Goal: Transaction & Acquisition: Purchase product/service

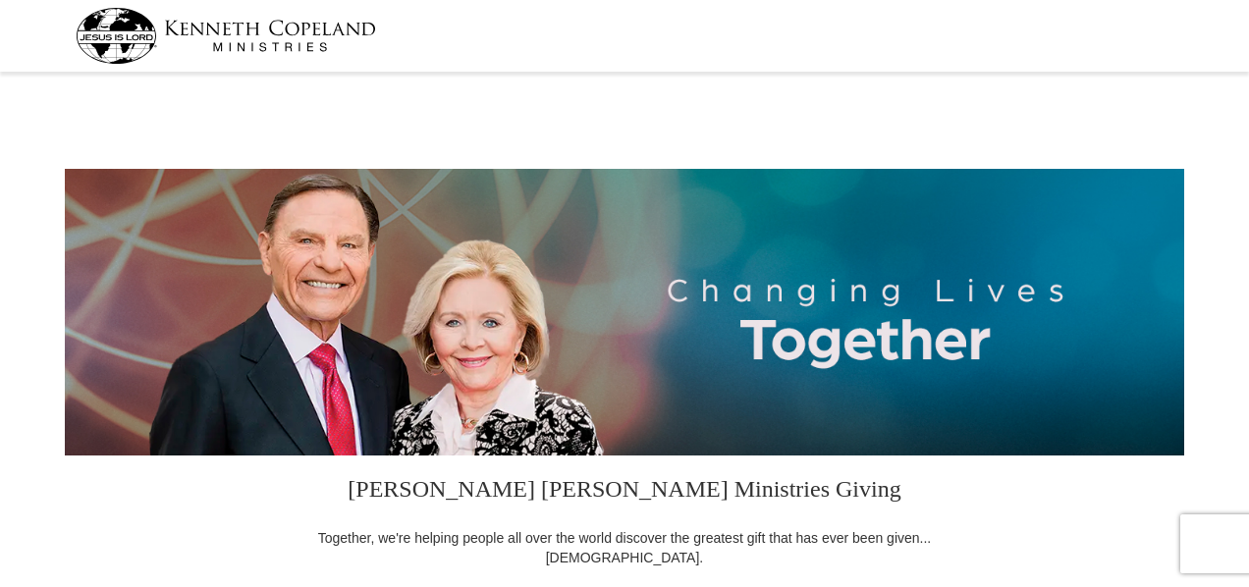
select select "CA"
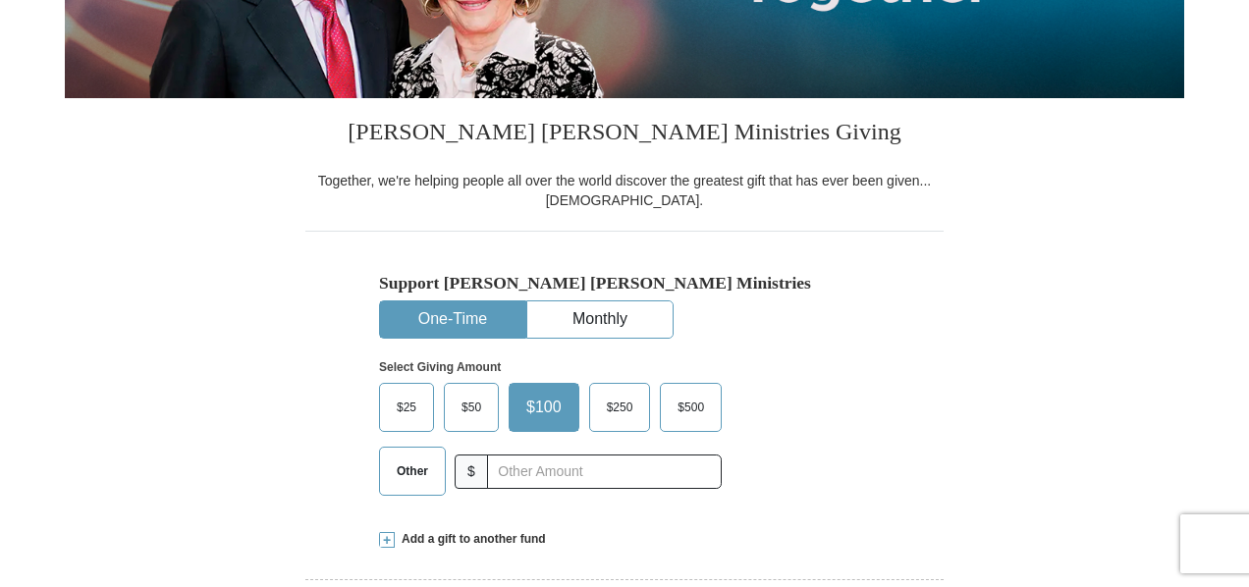
scroll to position [393, 0]
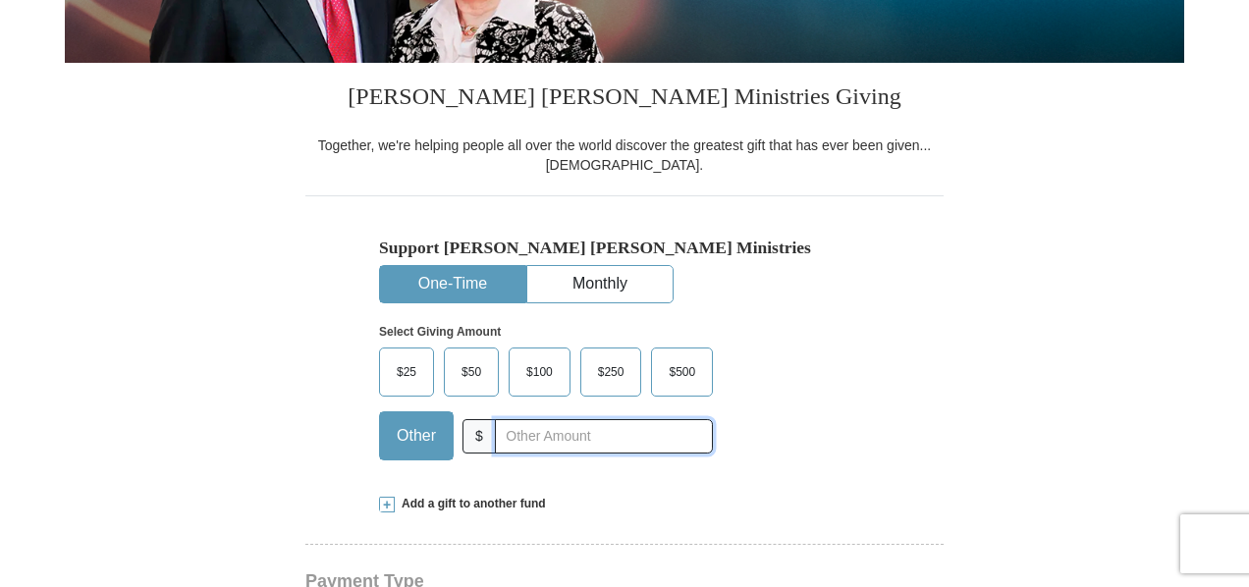
click at [577, 438] on input "text" at bounding box center [604, 436] width 218 height 34
type input "1000"
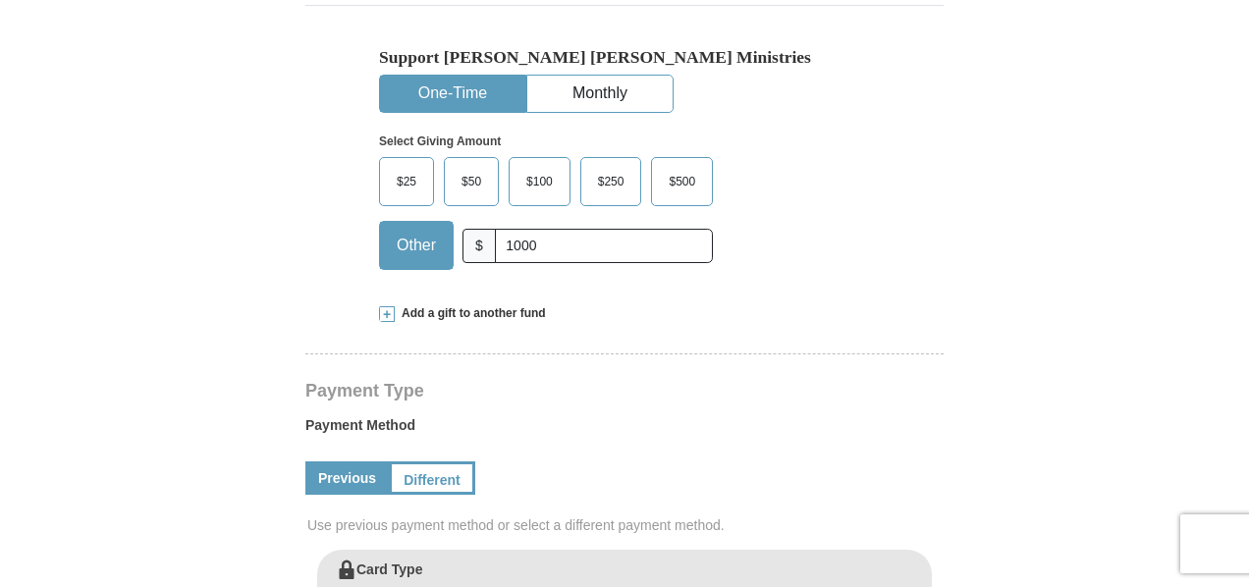
scroll to position [589, 0]
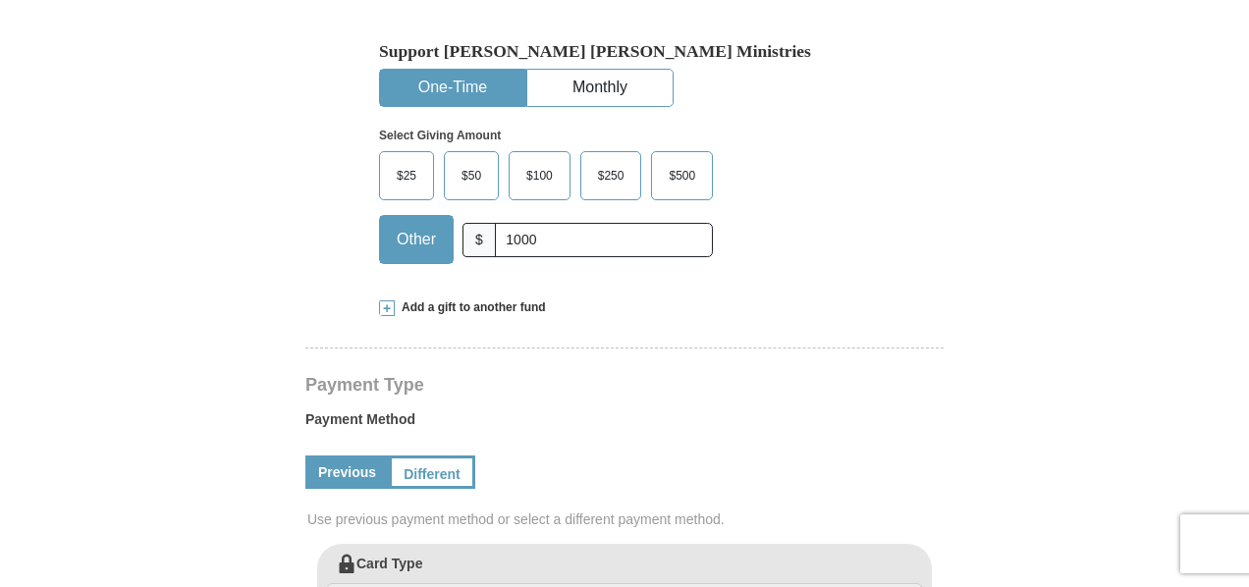
click at [447, 79] on button "One-Time" at bounding box center [452, 88] width 145 height 36
click at [585, 78] on button "Monthly" at bounding box center [599, 88] width 145 height 36
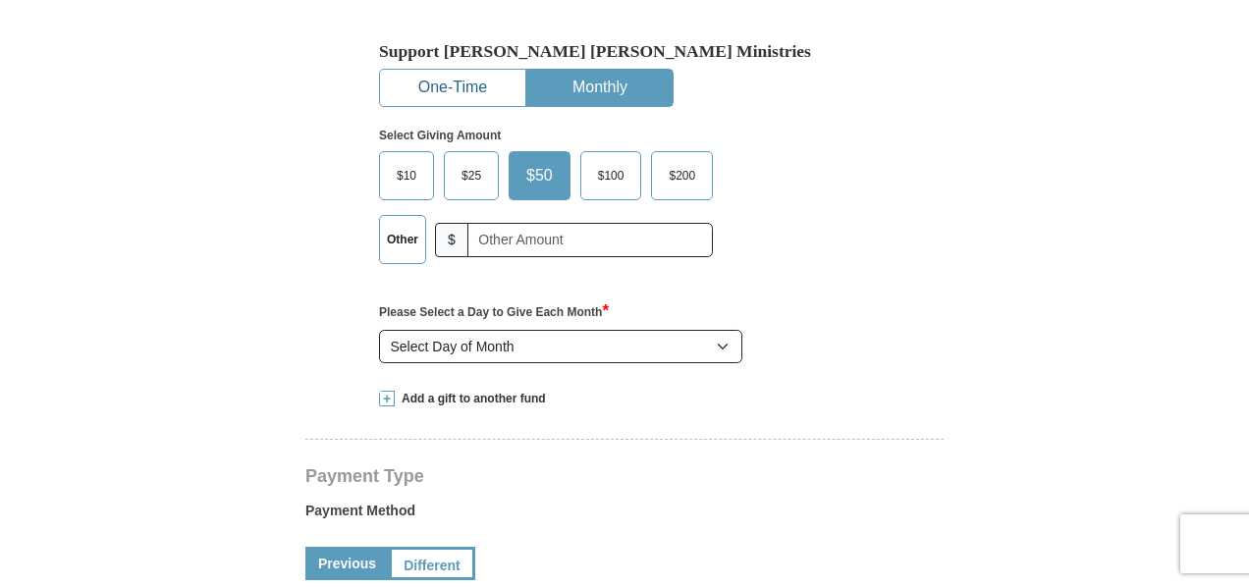
click at [434, 89] on button "One-Time" at bounding box center [452, 88] width 145 height 36
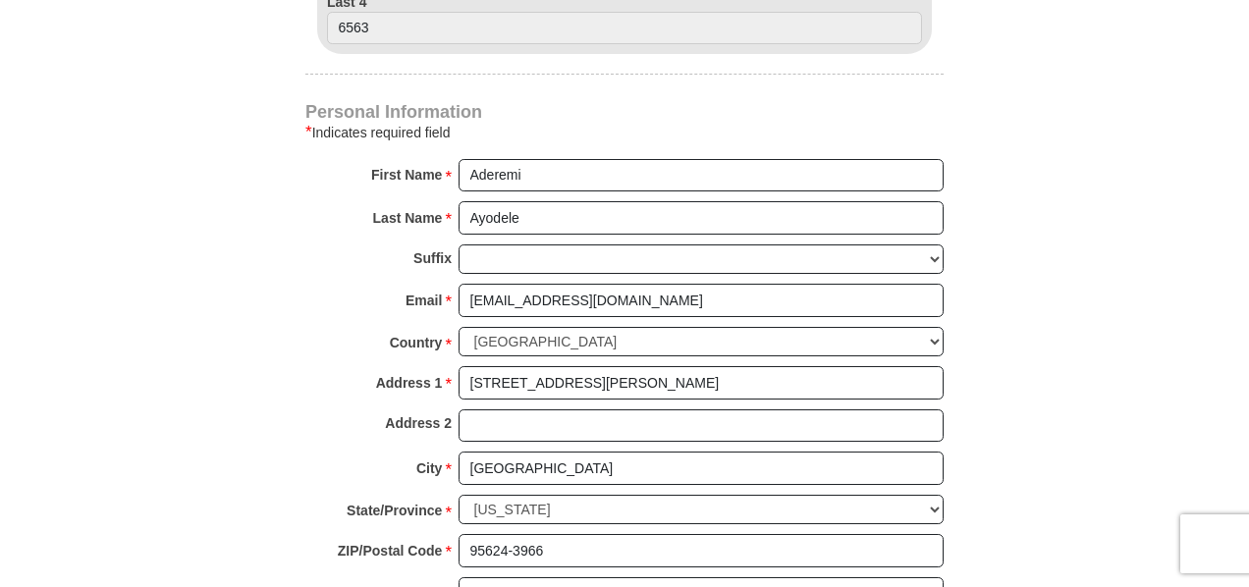
scroll to position [1277, 0]
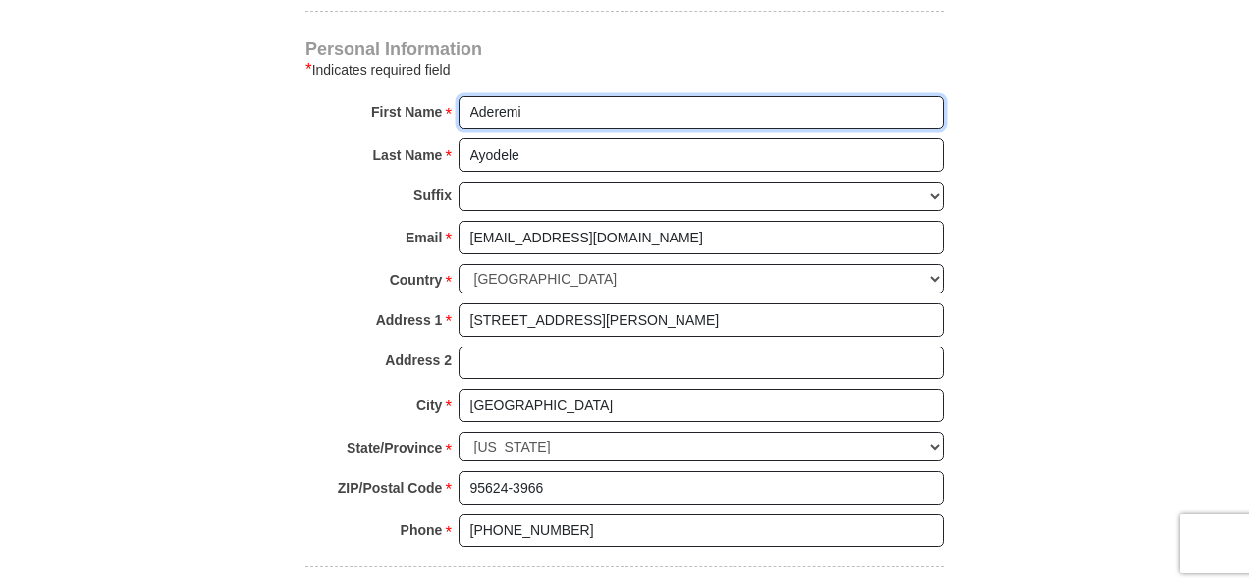
click at [469, 110] on input "Aderemi" at bounding box center [701, 112] width 485 height 33
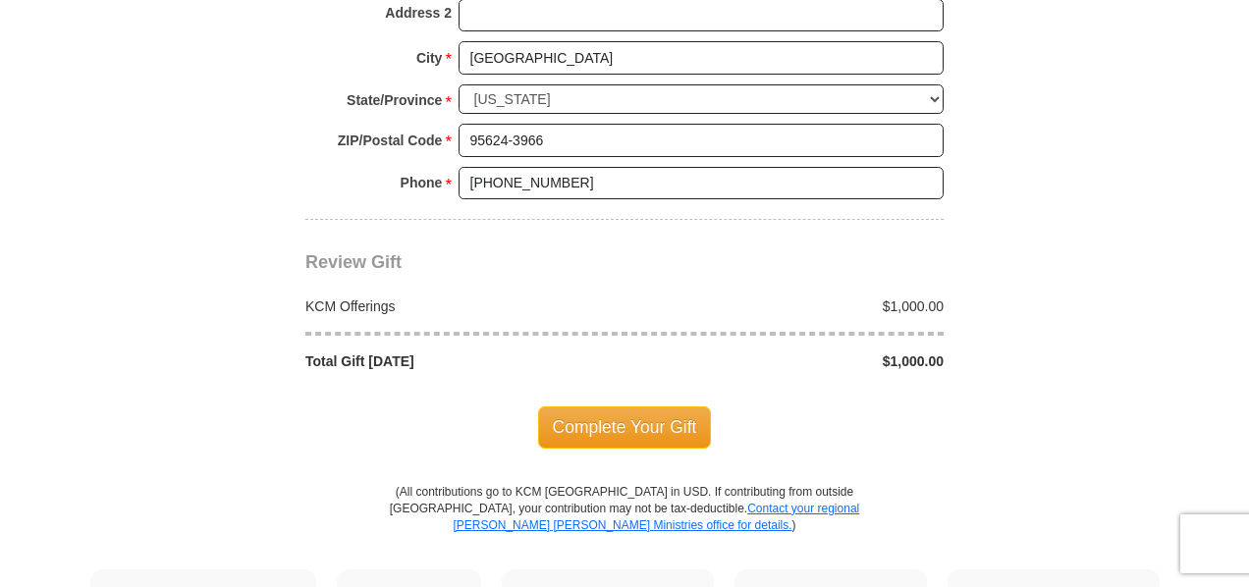
scroll to position [1670, 0]
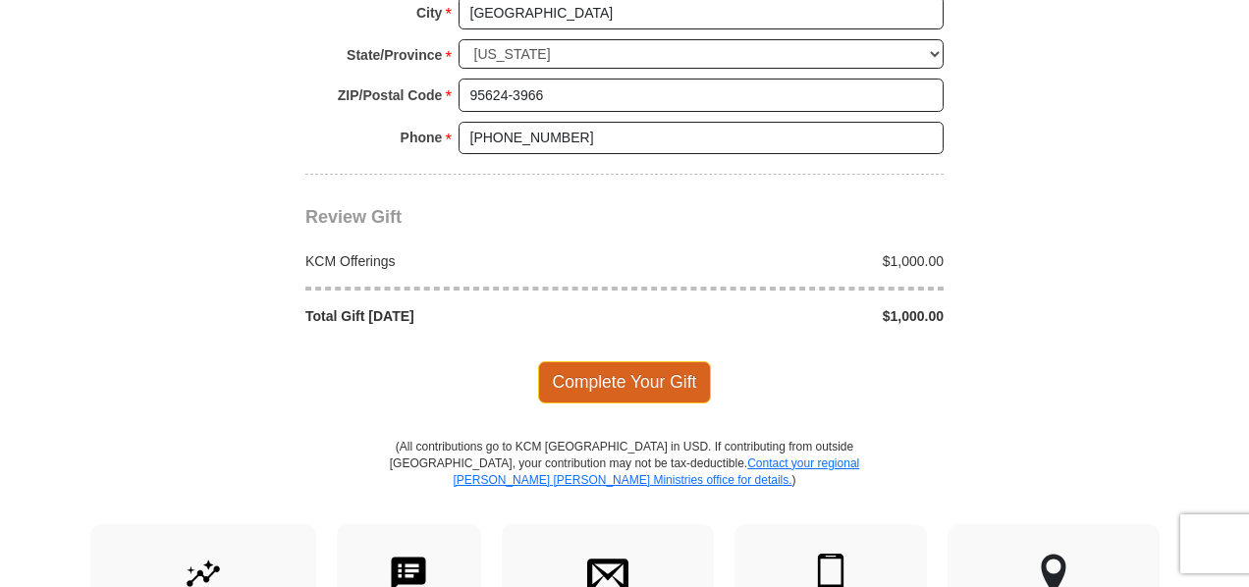
type input "[PERSON_NAME] and [PERSON_NAME]"
click at [620, 361] on span "Complete Your Gift" at bounding box center [625, 381] width 174 height 41
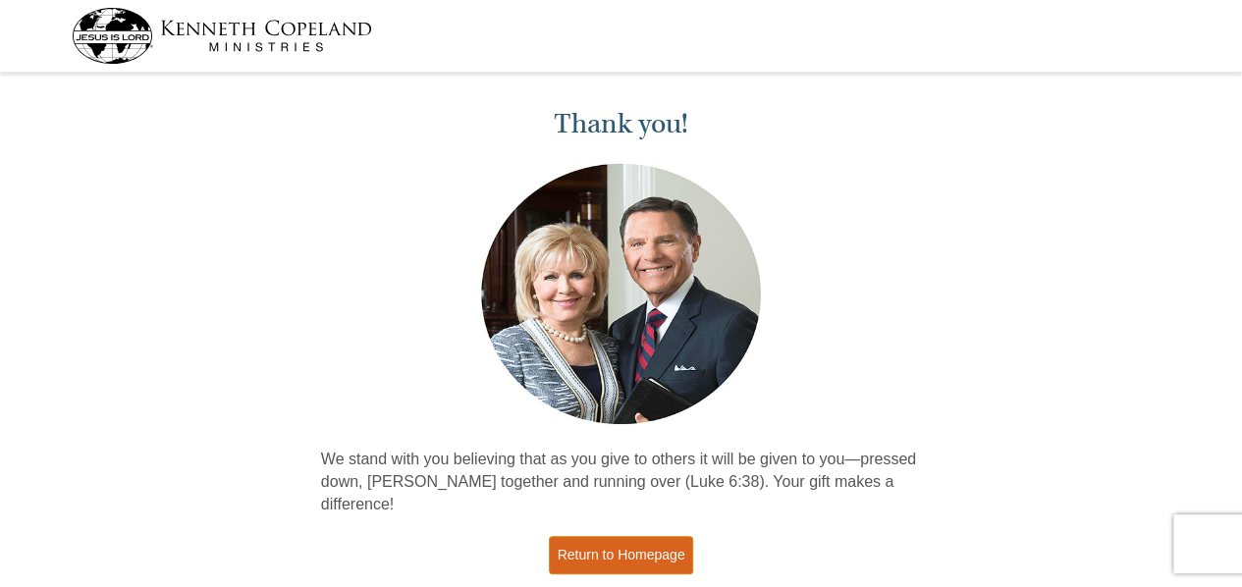
click at [636, 538] on link "Return to Homepage" at bounding box center [621, 555] width 145 height 38
